Goal: Navigation & Orientation: Find specific page/section

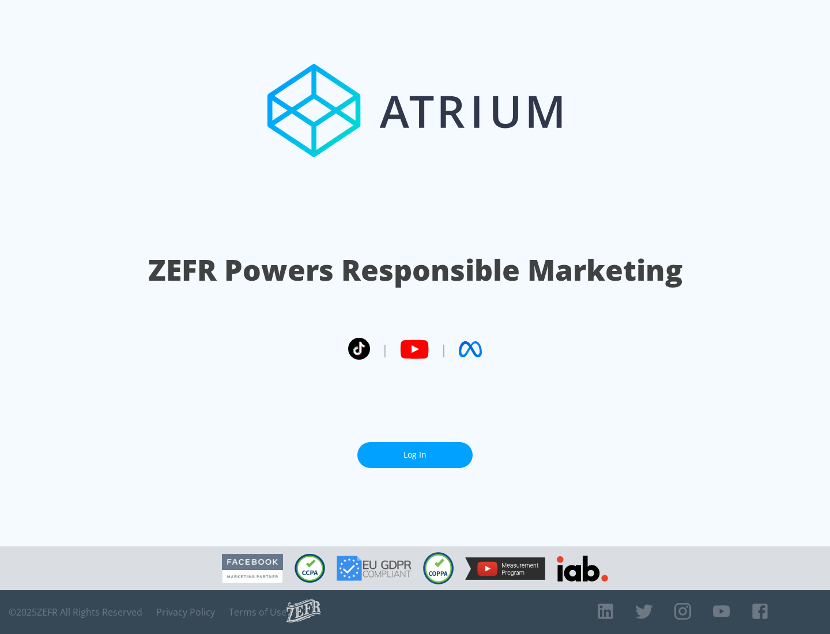
click at [415, 455] on link "Log In" at bounding box center [414, 455] width 115 height 26
